Goal: Transaction & Acquisition: Purchase product/service

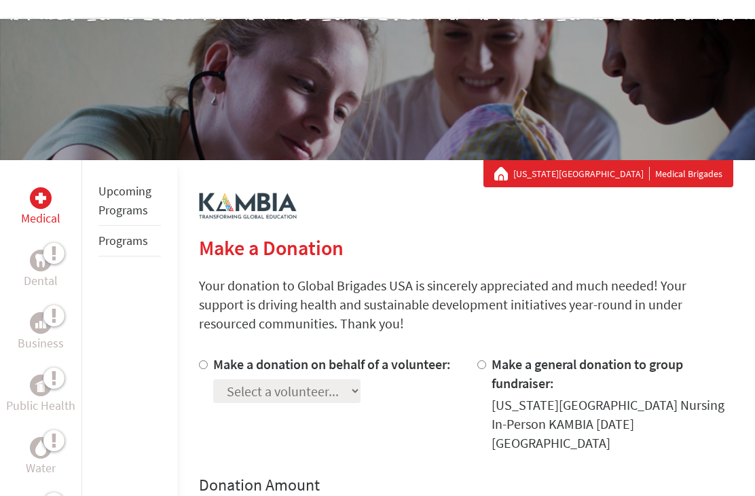
scroll to position [93, 0]
click at [206, 365] on input "Make a donation on behalf of a volunteer:" at bounding box center [203, 364] width 9 height 9
radio input "true"
click at [343, 403] on select "Select a volunteer... [PERSON_NAME] [PERSON_NAME] [PERSON_NAME] [PERSON_NAME] […" at bounding box center [286, 391] width 147 height 24
select select "73576DBC-5DA2-11F0-B8AC-42010A400003"
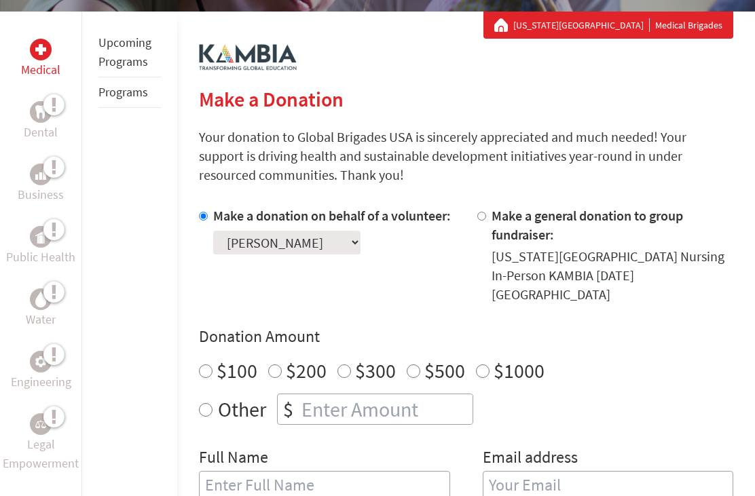
scroll to position [242, 0]
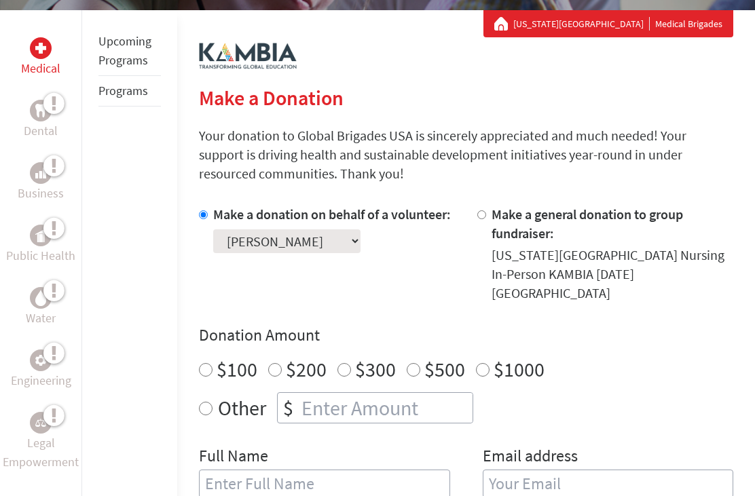
click at [413, 364] on input "$500" at bounding box center [414, 371] width 14 height 14
radio input "true"
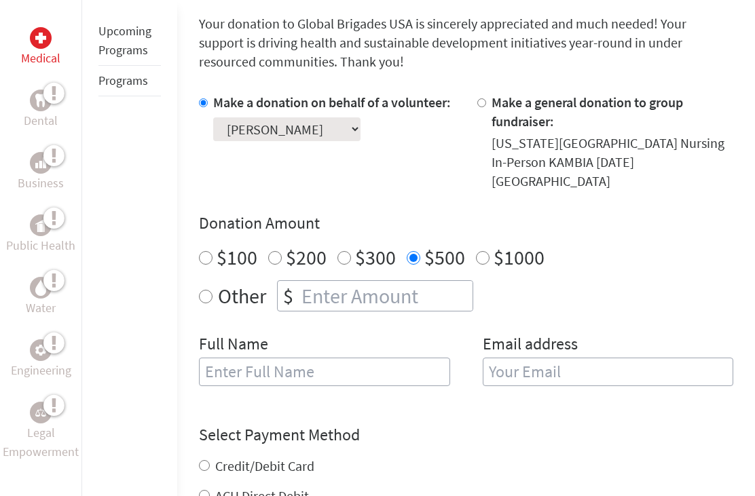
scroll to position [355, 0]
click at [337, 359] on input "text" at bounding box center [324, 372] width 250 height 29
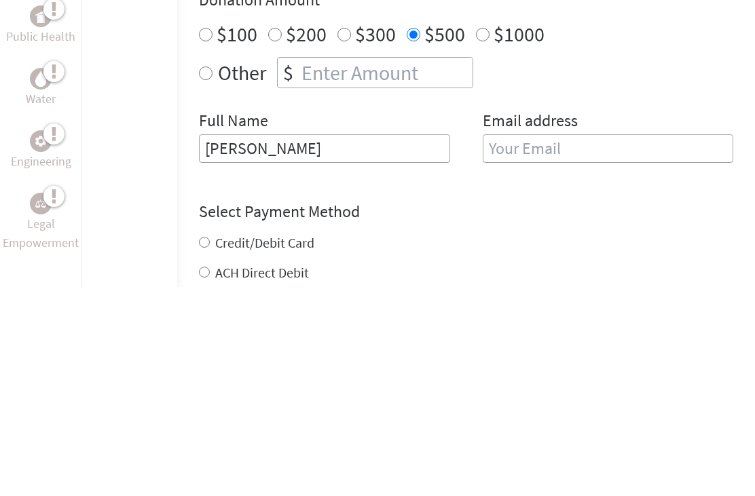
scroll to position [369, 0]
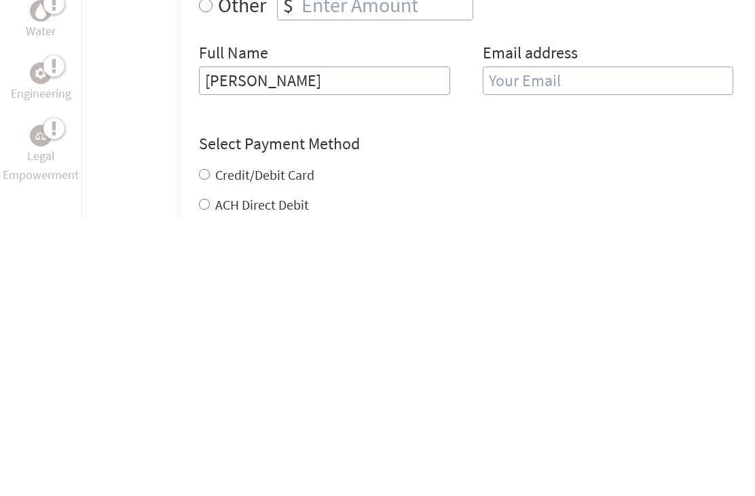
type input "[PERSON_NAME]"
click at [204, 443] on div "Credit/Debit Card" at bounding box center [466, 452] width 534 height 19
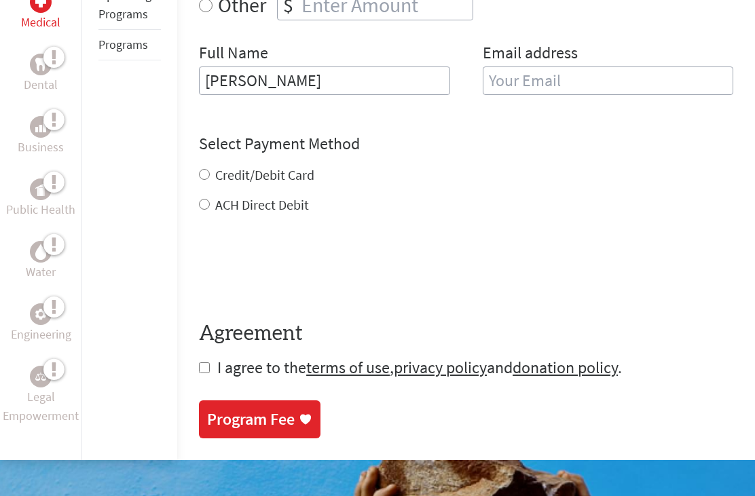
click at [203, 169] on input "Credit/Debit Card" at bounding box center [204, 174] width 11 height 11
radio input "true"
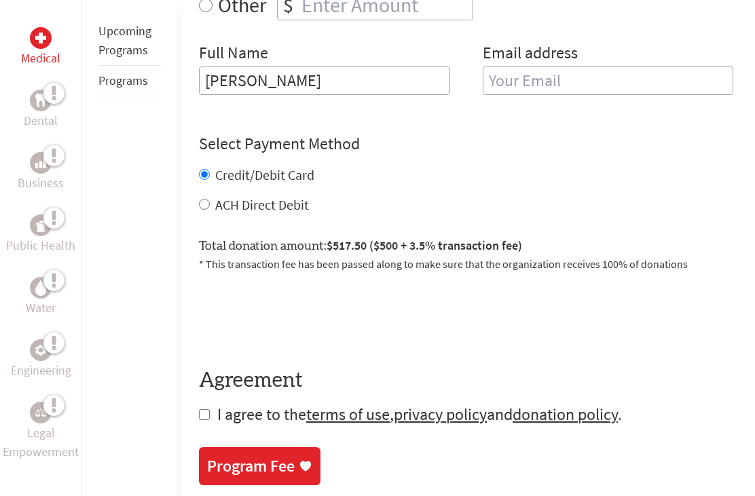
click at [207, 409] on input "checkbox" at bounding box center [204, 414] width 11 height 11
checkbox input "true"
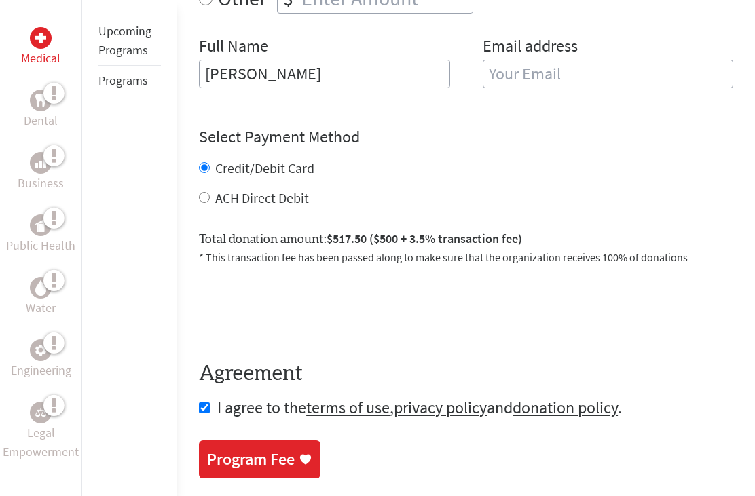
scroll to position [653, 0]
click at [253, 449] on div "Program Fee" at bounding box center [251, 460] width 88 height 22
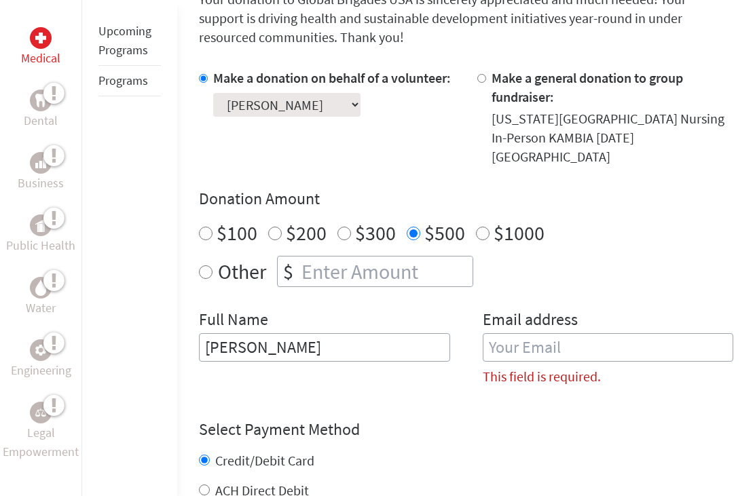
scroll to position [379, 0]
click at [541, 334] on input "email" at bounding box center [608, 348] width 250 height 29
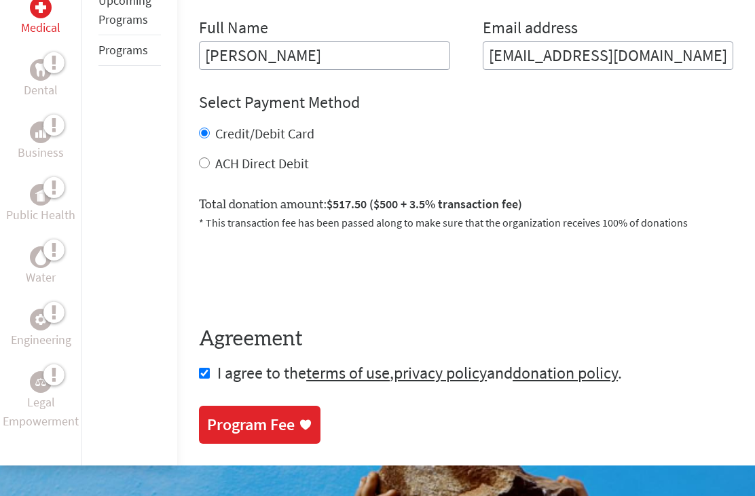
scroll to position [649, 0]
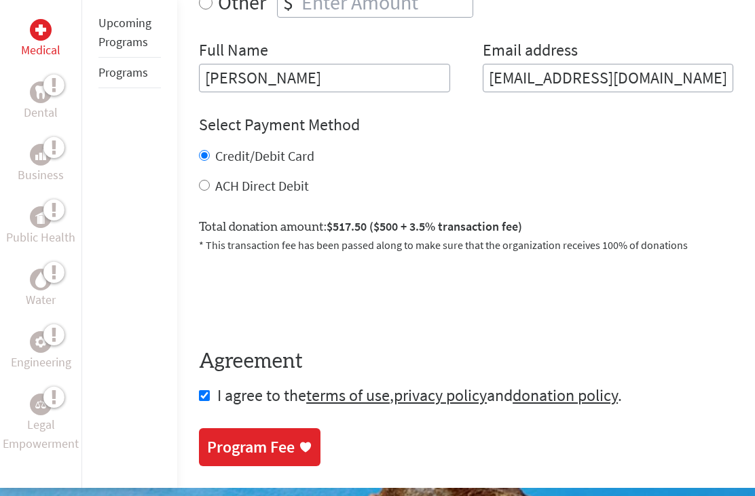
type input "[EMAIL_ADDRESS][DOMAIN_NAME]"
click at [233, 436] on div "Program Fee" at bounding box center [251, 447] width 88 height 22
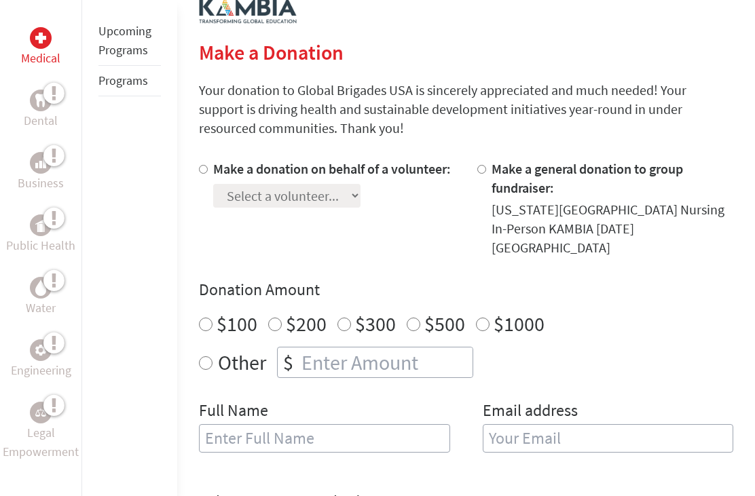
scroll to position [291, 0]
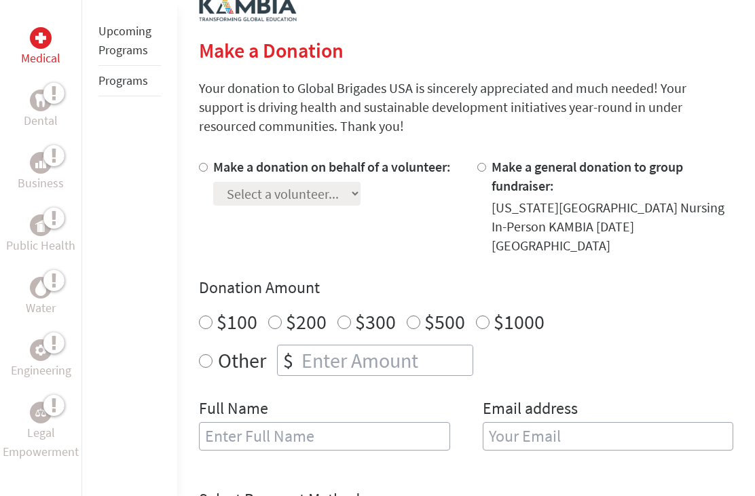
click at [206, 168] on input "Make a donation on behalf of a volunteer:" at bounding box center [203, 167] width 9 height 9
radio input "true"
click at [343, 206] on select "Select a volunteer... [PERSON_NAME] [PERSON_NAME] [PERSON_NAME] [PERSON_NAME] […" at bounding box center [286, 194] width 147 height 24
select select "73576DBC-5DA2-11F0-B8AC-42010A400003"
click at [417, 316] on input "$500" at bounding box center [414, 323] width 14 height 14
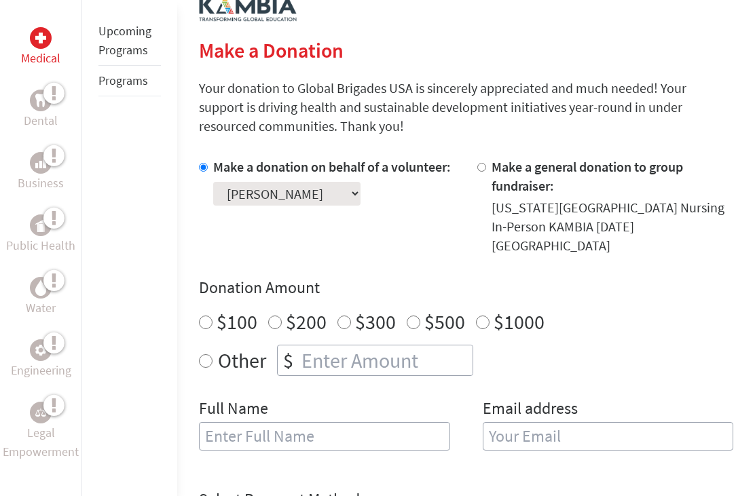
radio input "true"
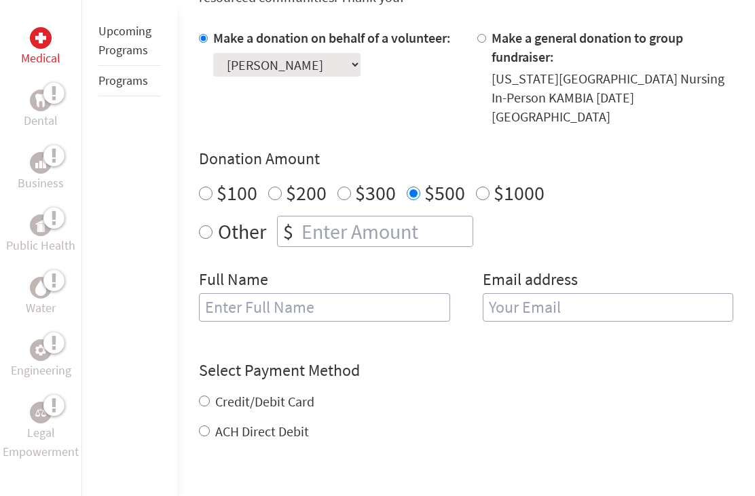
scroll to position [419, 0]
click at [213, 293] on input "text" at bounding box center [324, 307] width 250 height 29
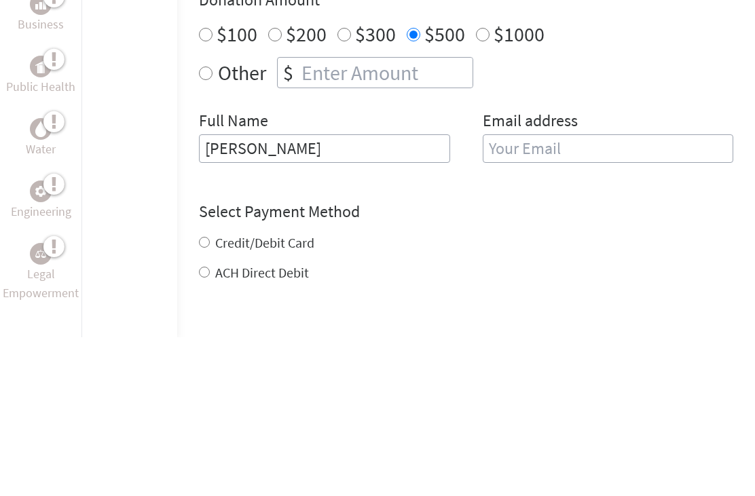
type input "[PERSON_NAME]"
click at [564, 293] on input "email" at bounding box center [608, 307] width 250 height 29
type input "[EMAIL_ADDRESS][DOMAIN_NAME]"
click at [199, 392] on div "Credit/Debit Card ACH Direct Debit" at bounding box center [466, 416] width 534 height 49
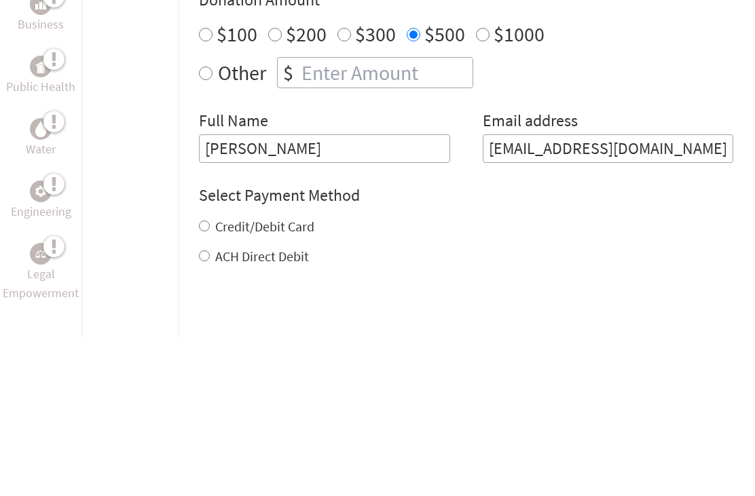
scroll to position [578, 0]
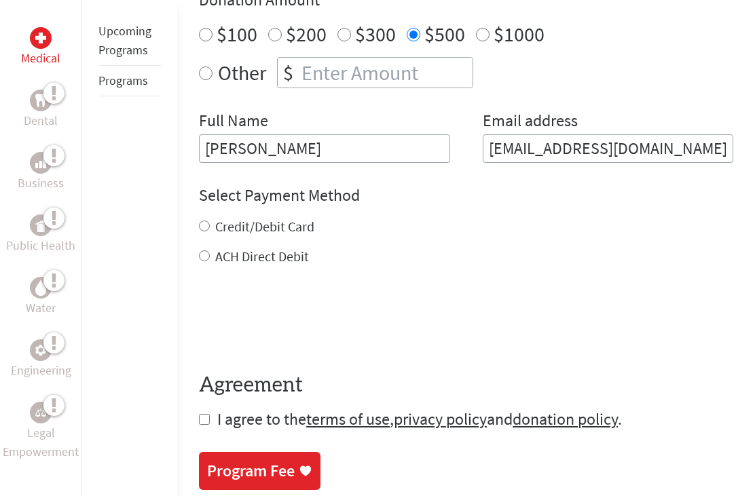
click at [208, 217] on div "Credit/Debit Card" at bounding box center [466, 226] width 534 height 19
click at [199, 221] on input "Credit/Debit Card" at bounding box center [204, 226] width 11 height 11
radio input "true"
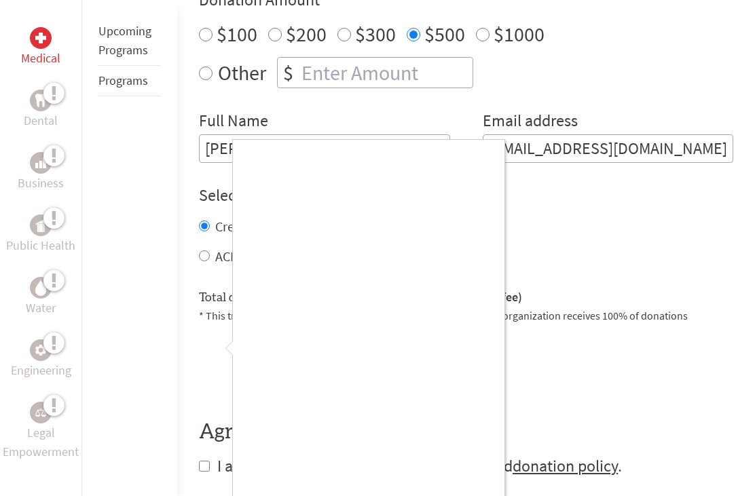
click at [201, 448] on div at bounding box center [377, 248] width 755 height 496
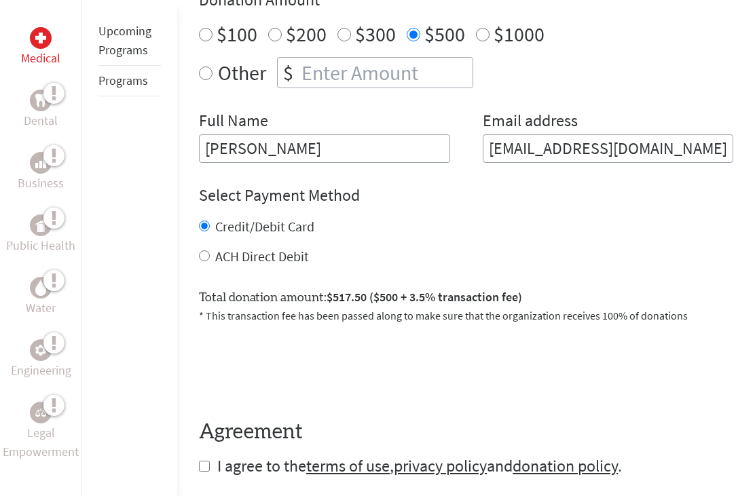
click at [207, 461] on input "checkbox" at bounding box center [204, 466] width 11 height 11
checkbox input "true"
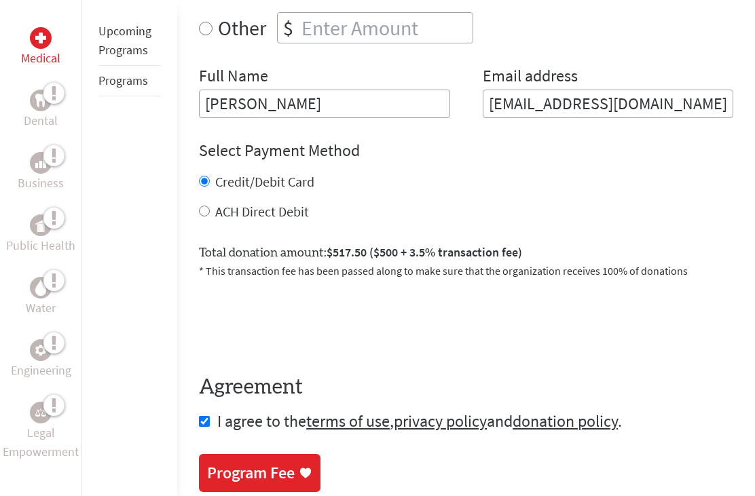
scroll to position [622, 0]
click at [234, 463] on div "Program Fee" at bounding box center [251, 474] width 88 height 22
